Goal: Navigation & Orientation: Go to known website

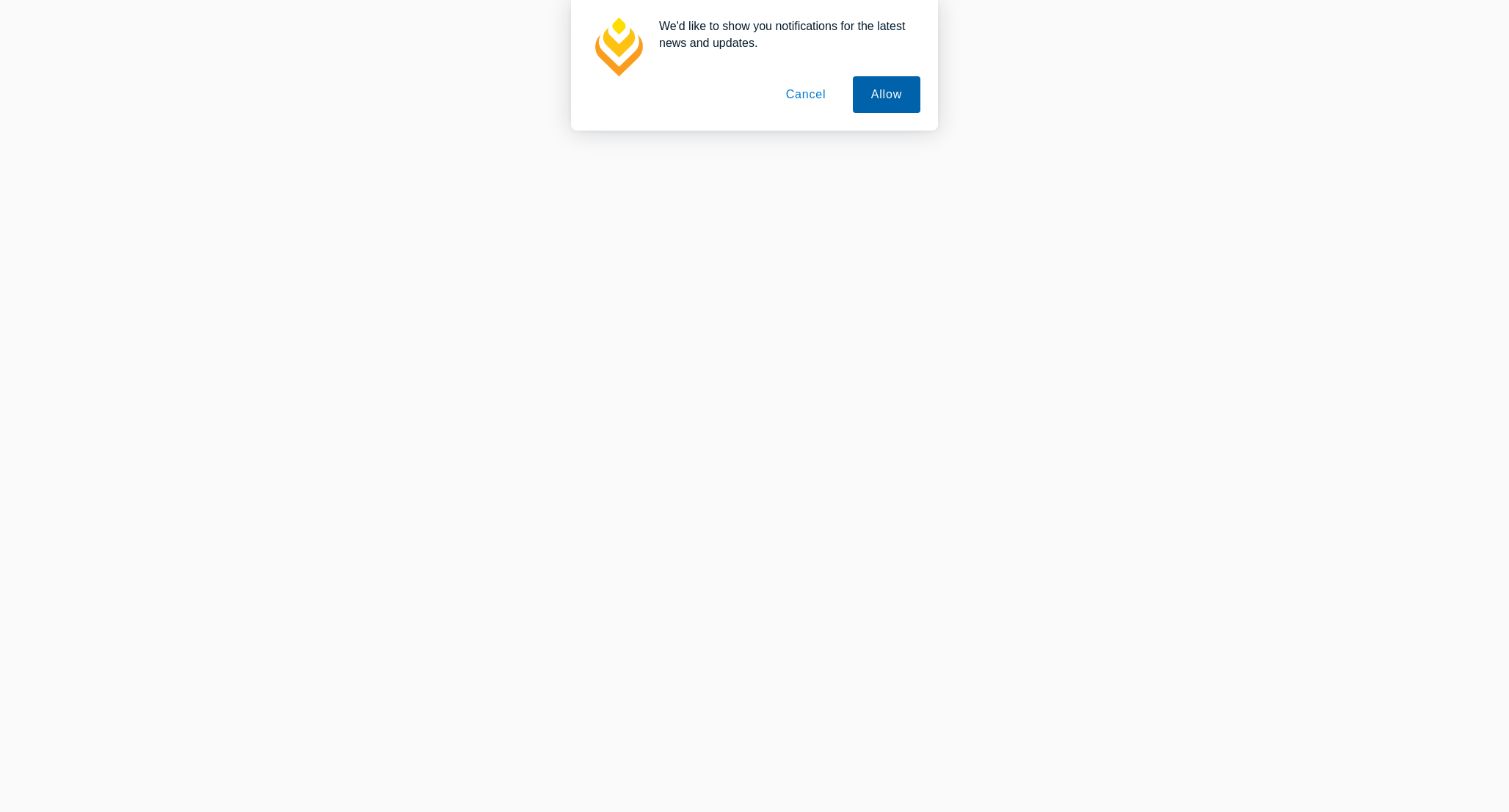
click at [870, 91] on button "Allow" at bounding box center [886, 94] width 68 height 37
